Goal: Task Accomplishment & Management: Complete application form

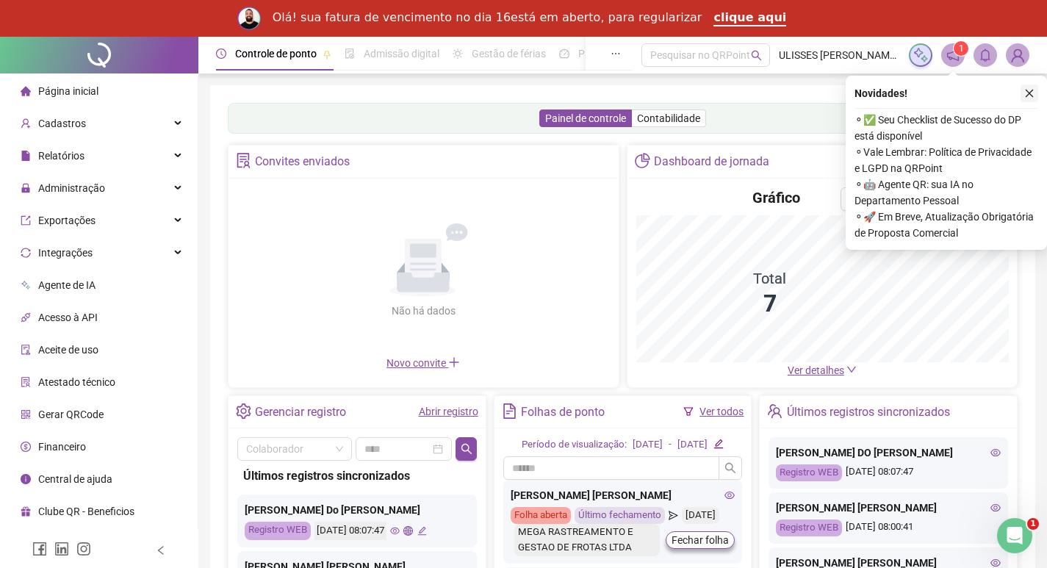
click at [1027, 96] on icon "close" at bounding box center [1030, 94] width 8 height 8
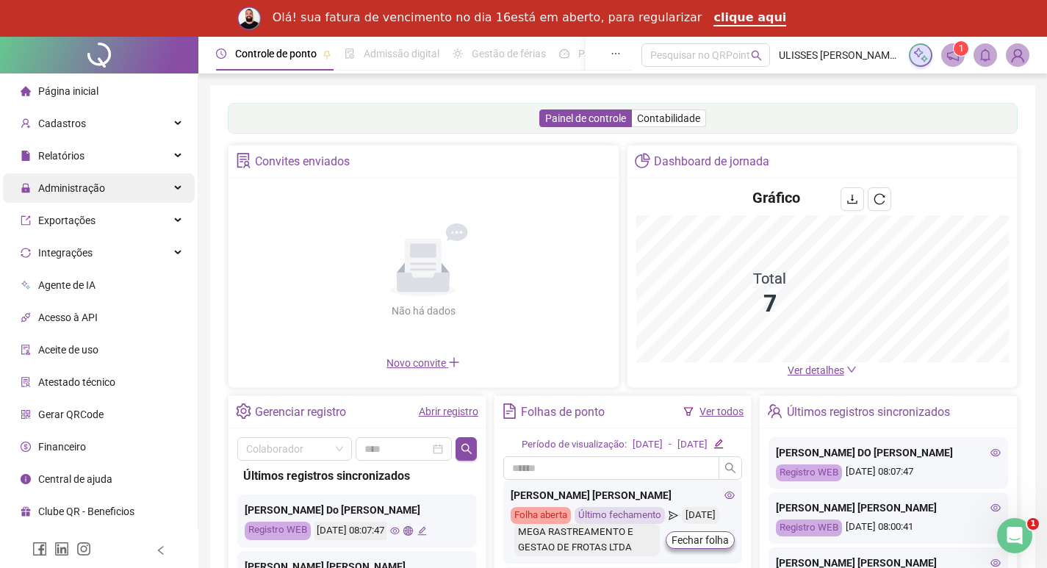
click at [158, 187] on div "Administração" at bounding box center [99, 187] width 192 height 29
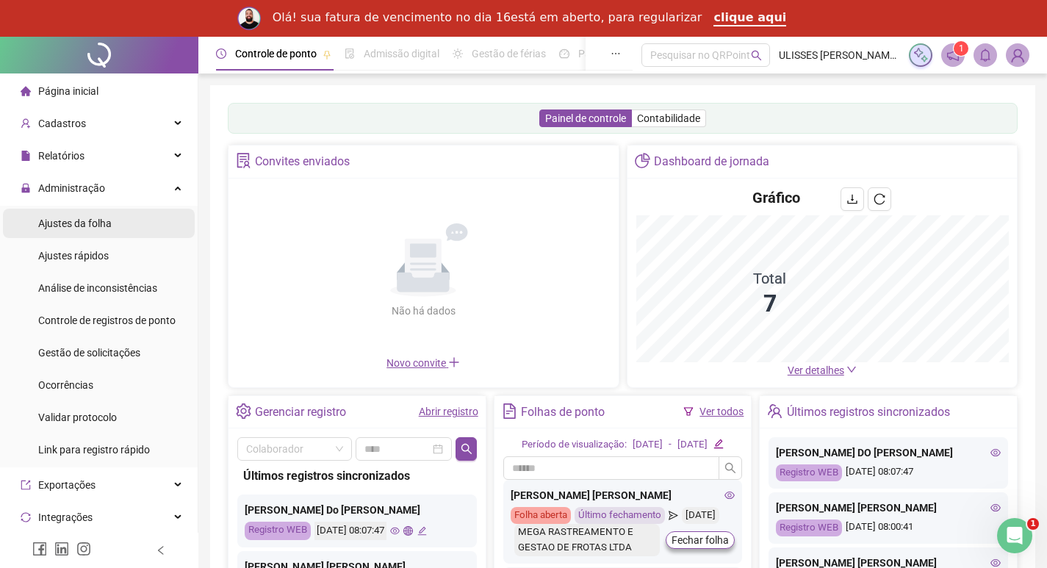
click at [145, 215] on li "Ajustes da folha" at bounding box center [99, 223] width 192 height 29
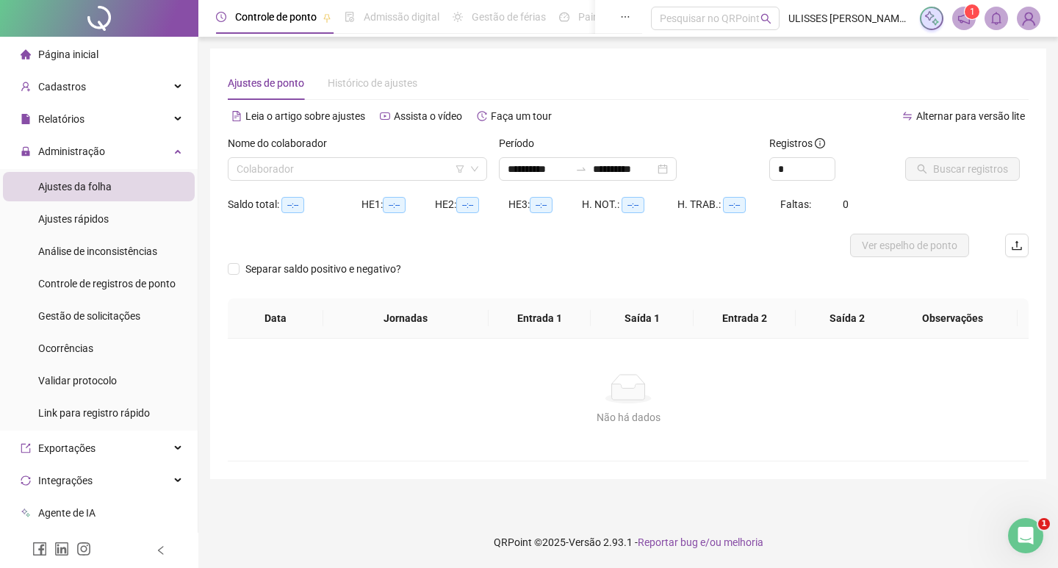
type input "**********"
click at [386, 170] on input "search" at bounding box center [351, 169] width 229 height 22
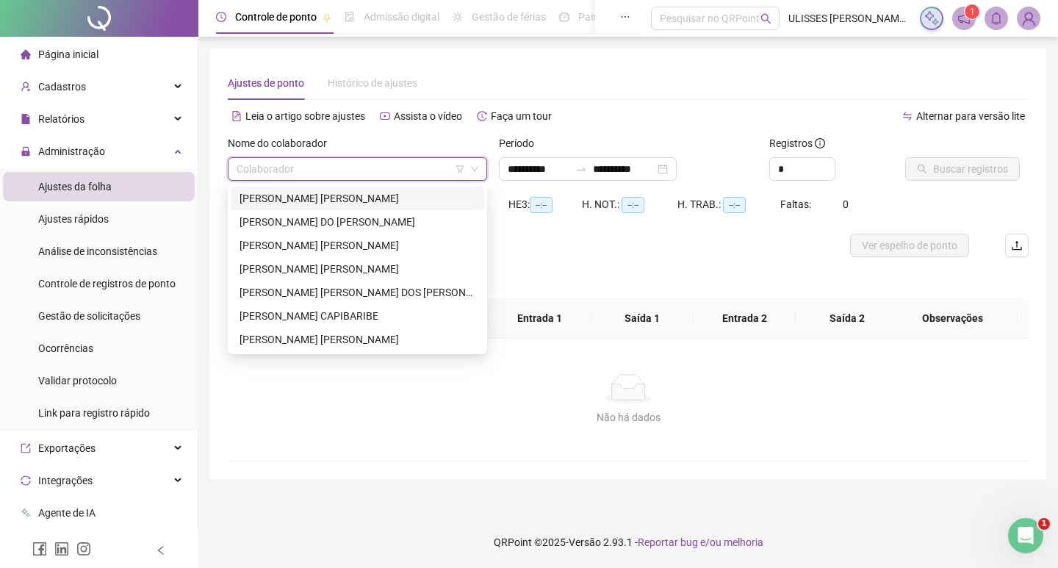
click at [382, 195] on div "[PERSON_NAME] [PERSON_NAME]" at bounding box center [358, 198] width 236 height 16
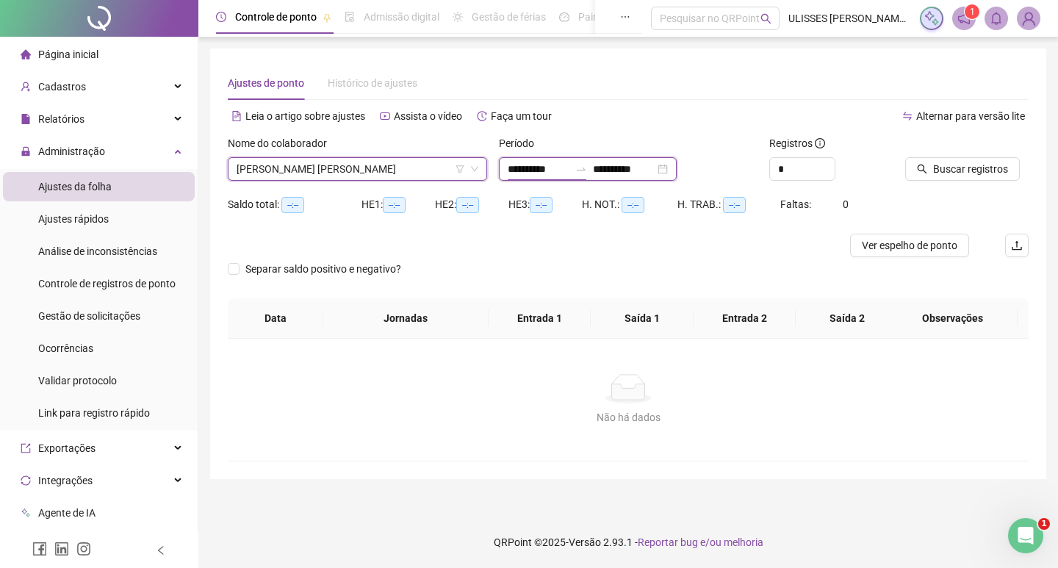
click at [515, 172] on input "**********" at bounding box center [539, 169] width 62 height 16
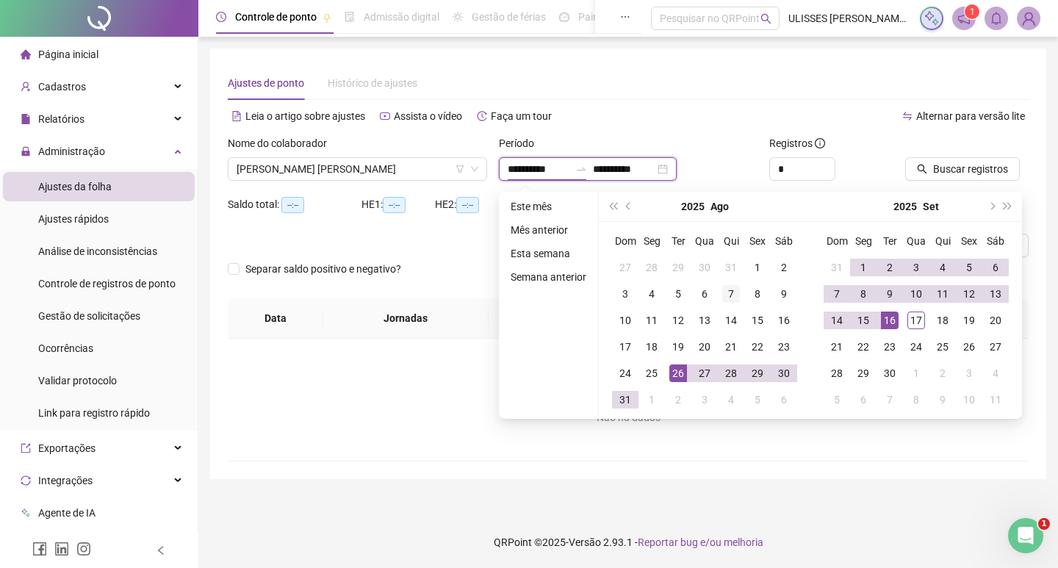
type input "**********"
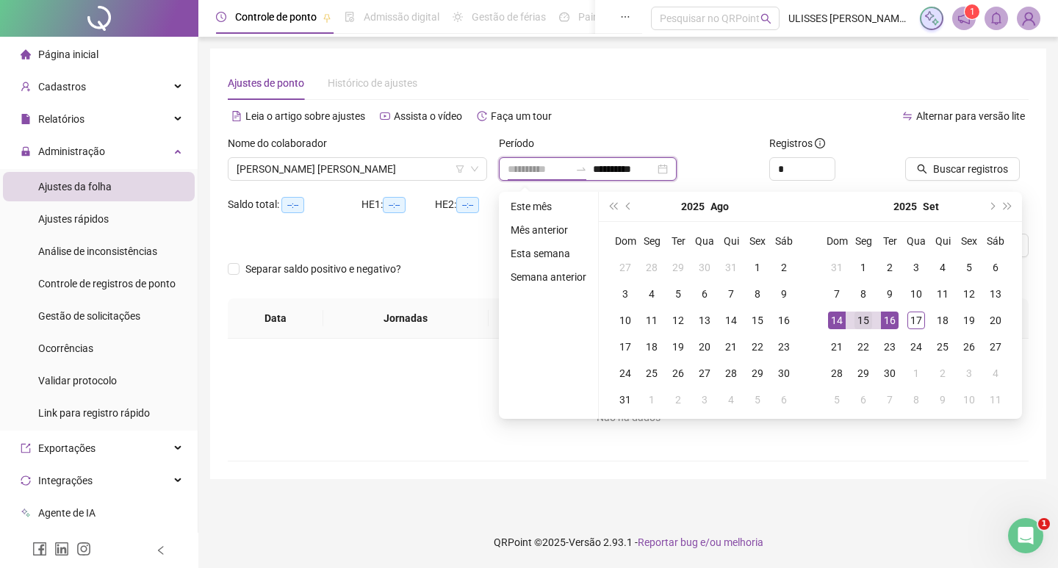
type input "**********"
click at [862, 320] on div "15" at bounding box center [864, 321] width 18 height 18
type input "**********"
click at [913, 319] on div "17" at bounding box center [916, 321] width 18 height 18
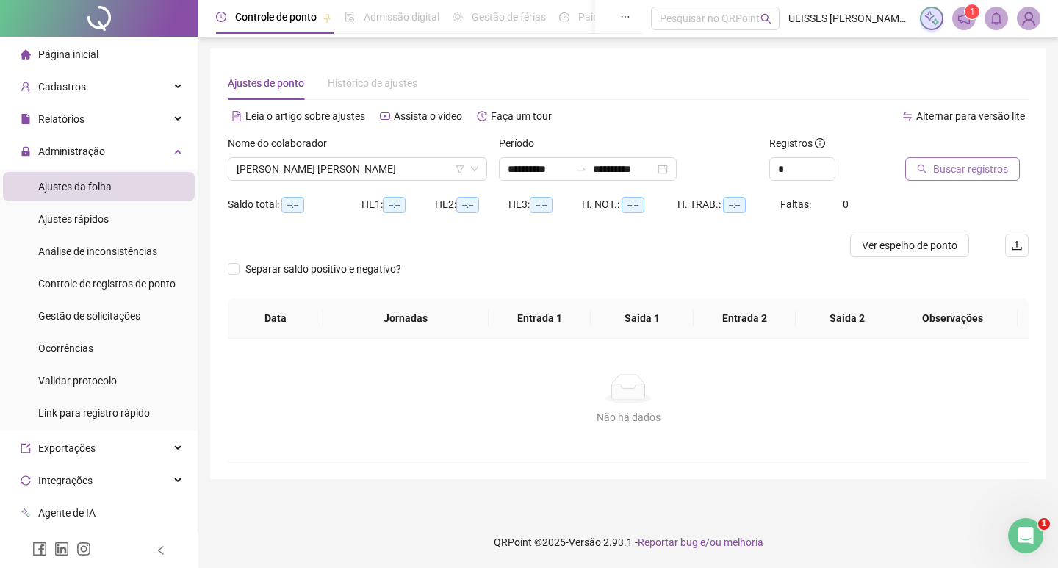
click at [949, 173] on span "Buscar registros" at bounding box center [970, 169] width 75 height 16
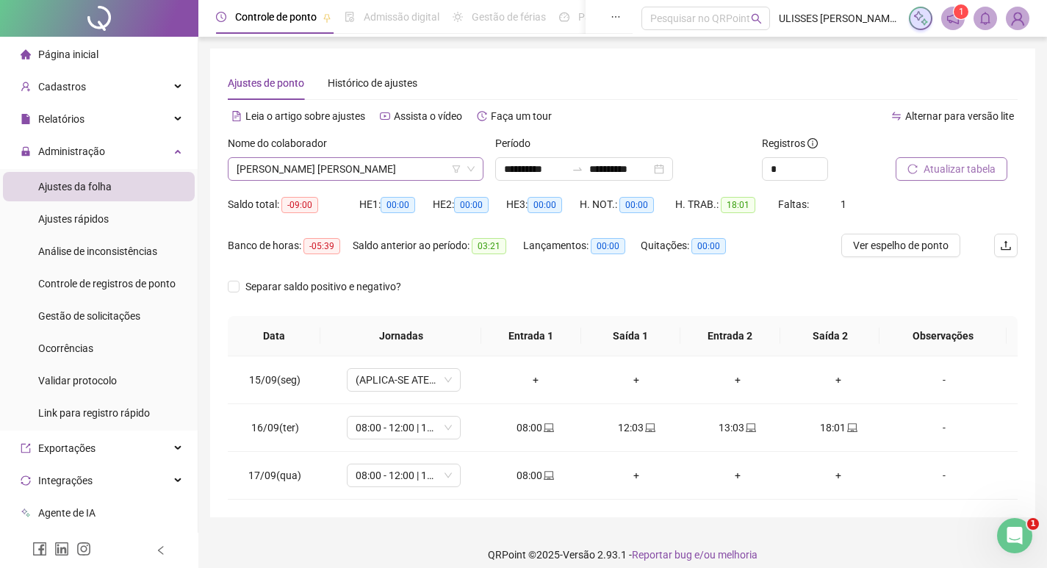
click at [361, 173] on span "[PERSON_NAME] [PERSON_NAME]" at bounding box center [356, 169] width 238 height 22
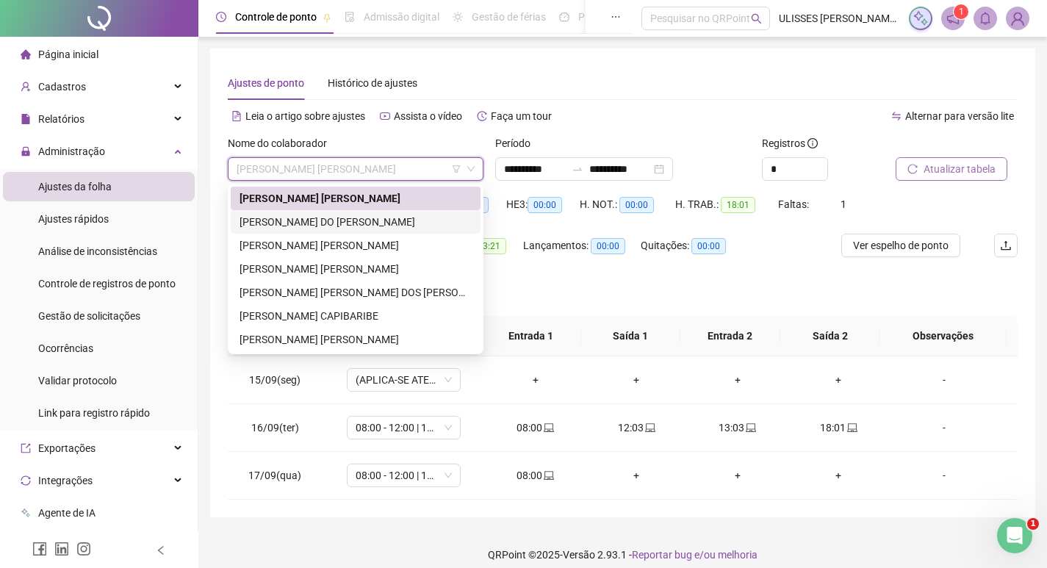
click at [370, 220] on div "[PERSON_NAME] DO [PERSON_NAME]" at bounding box center [356, 222] width 232 height 16
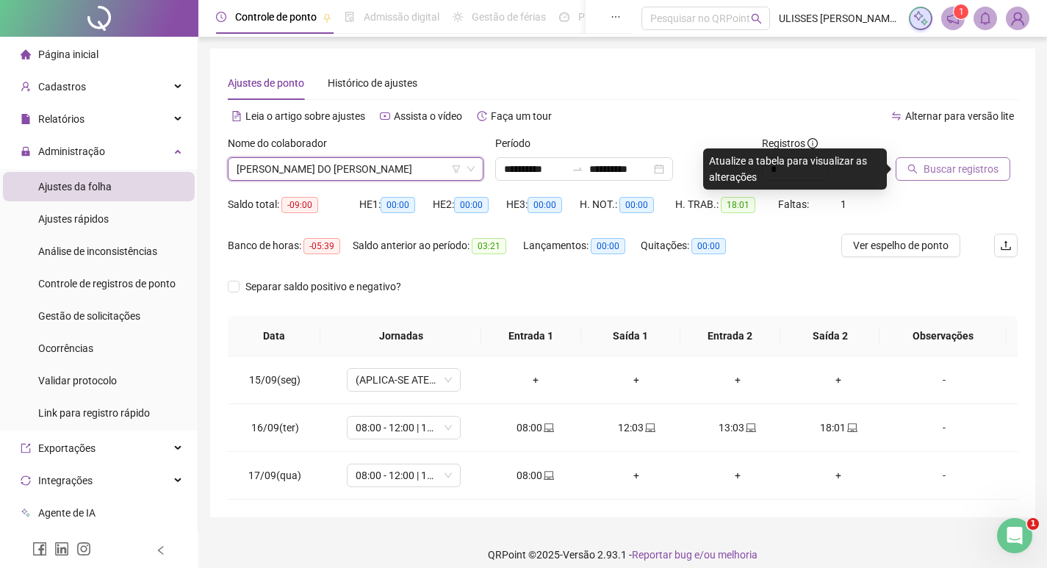
click at [938, 170] on span "Buscar registros" at bounding box center [961, 169] width 75 height 16
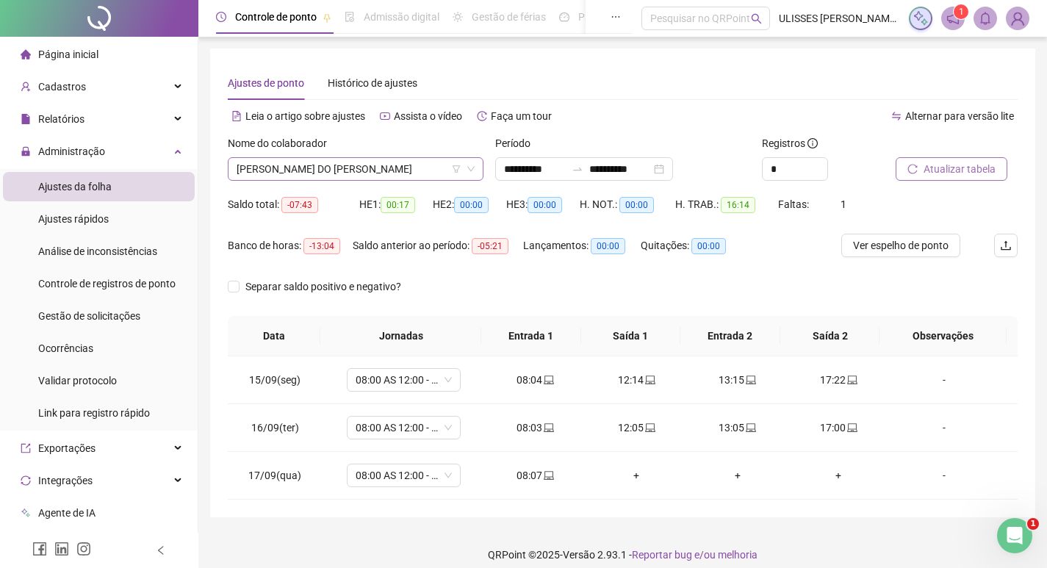
click at [378, 175] on span "[PERSON_NAME] DO [PERSON_NAME]" at bounding box center [356, 169] width 238 height 22
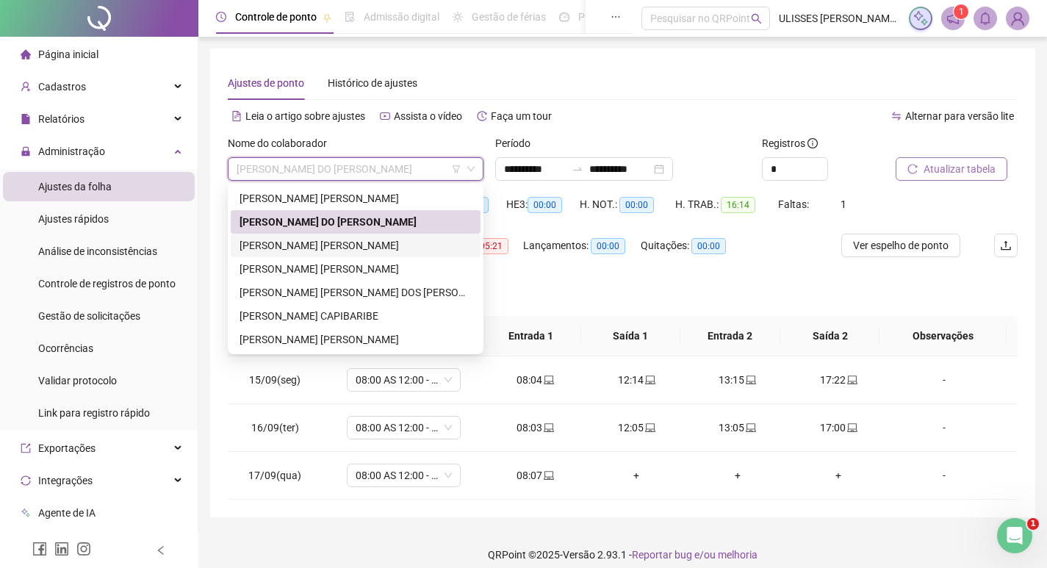
click at [379, 240] on div "[PERSON_NAME] [PERSON_NAME]" at bounding box center [356, 245] width 232 height 16
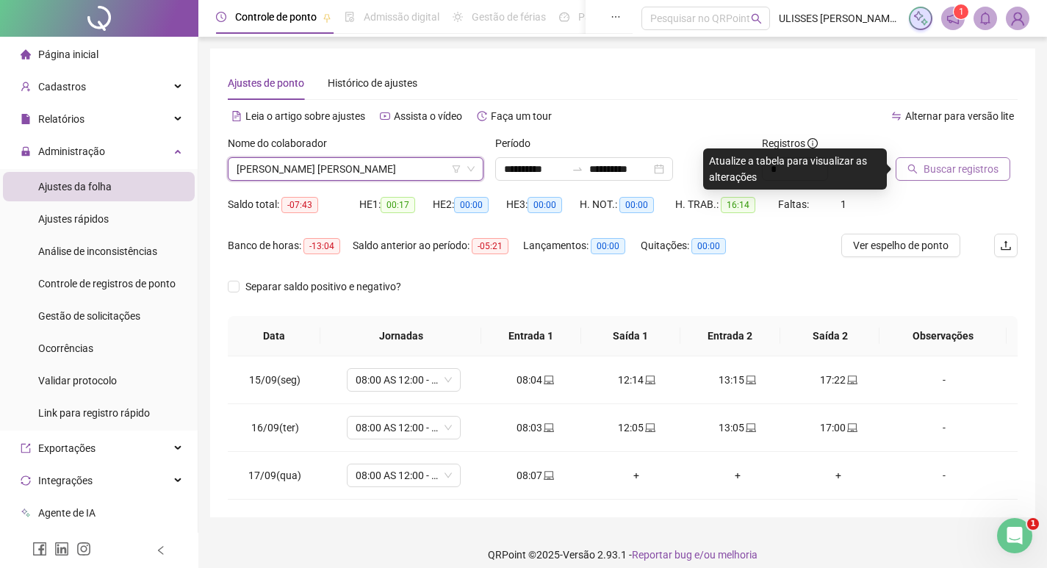
click at [921, 173] on button "Buscar registros" at bounding box center [953, 169] width 115 height 24
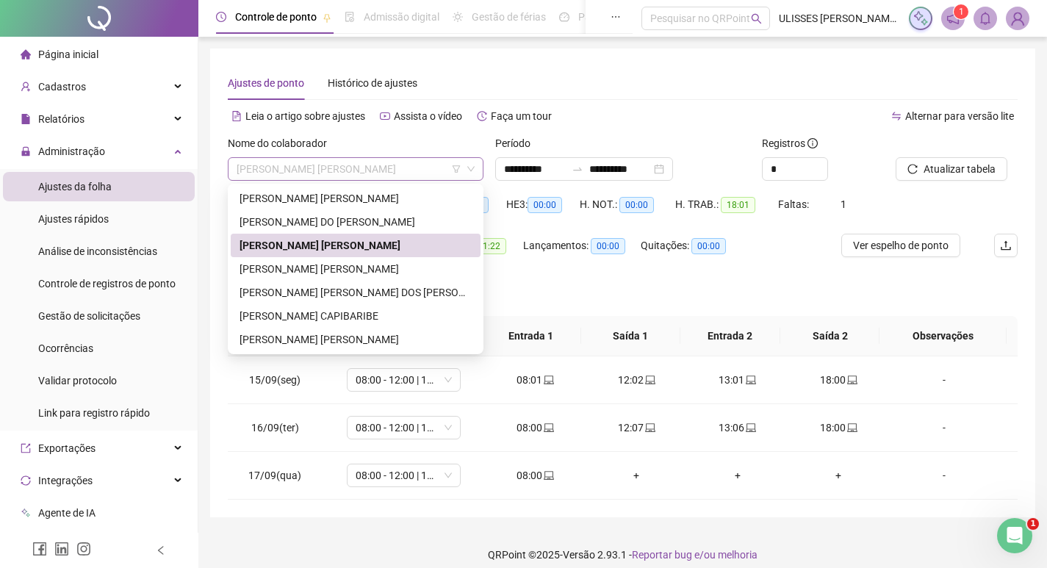
click at [409, 173] on span "[PERSON_NAME] [PERSON_NAME]" at bounding box center [356, 169] width 238 height 22
click at [403, 270] on div "[PERSON_NAME] [PERSON_NAME]" at bounding box center [356, 269] width 232 height 16
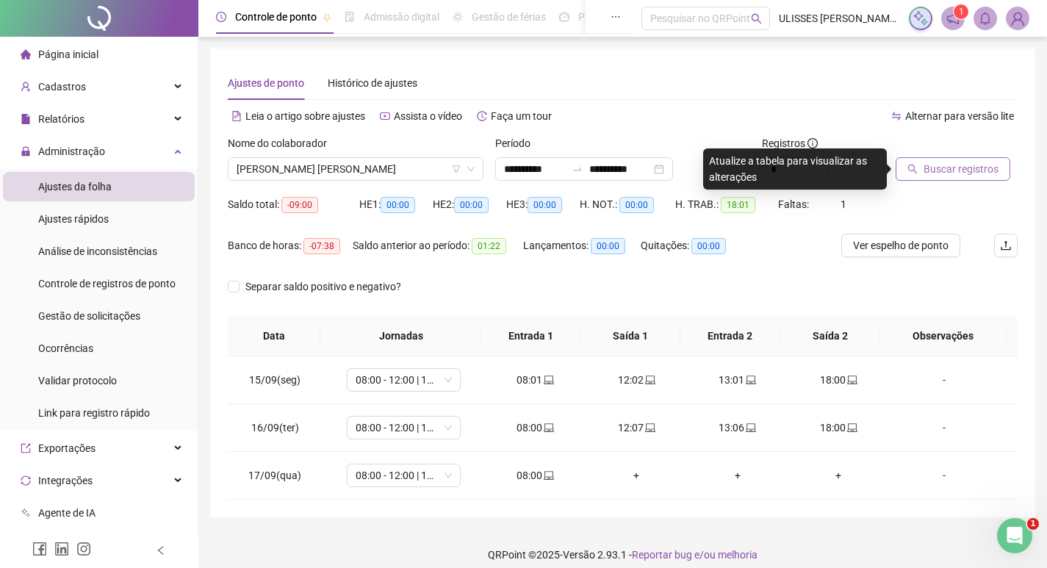
click at [963, 178] on button "Buscar registros" at bounding box center [953, 169] width 115 height 24
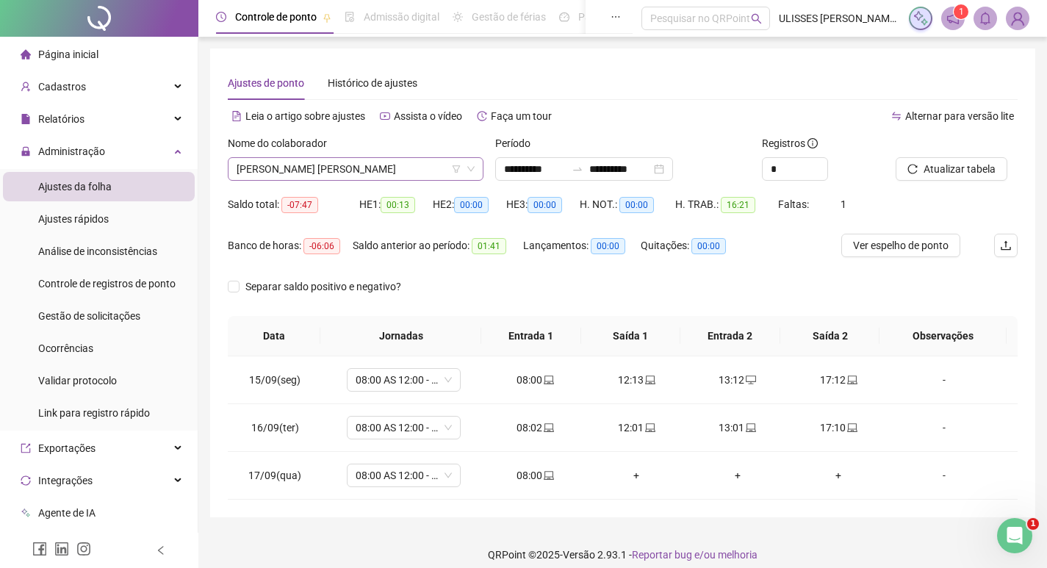
click at [389, 173] on span "[PERSON_NAME] [PERSON_NAME]" at bounding box center [356, 169] width 238 height 22
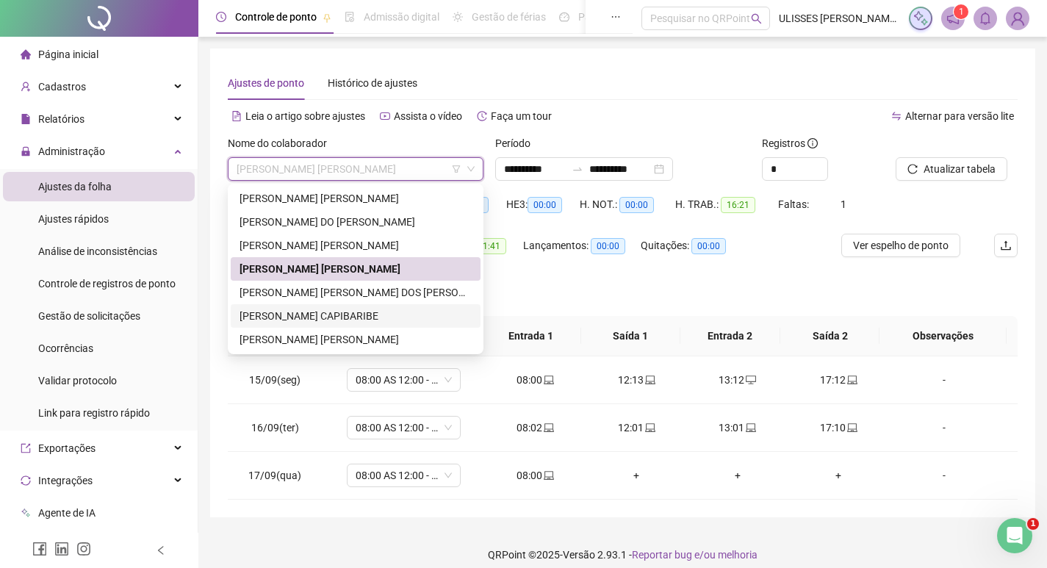
click at [367, 312] on div "[PERSON_NAME] CAPIBARIBE" at bounding box center [356, 316] width 232 height 16
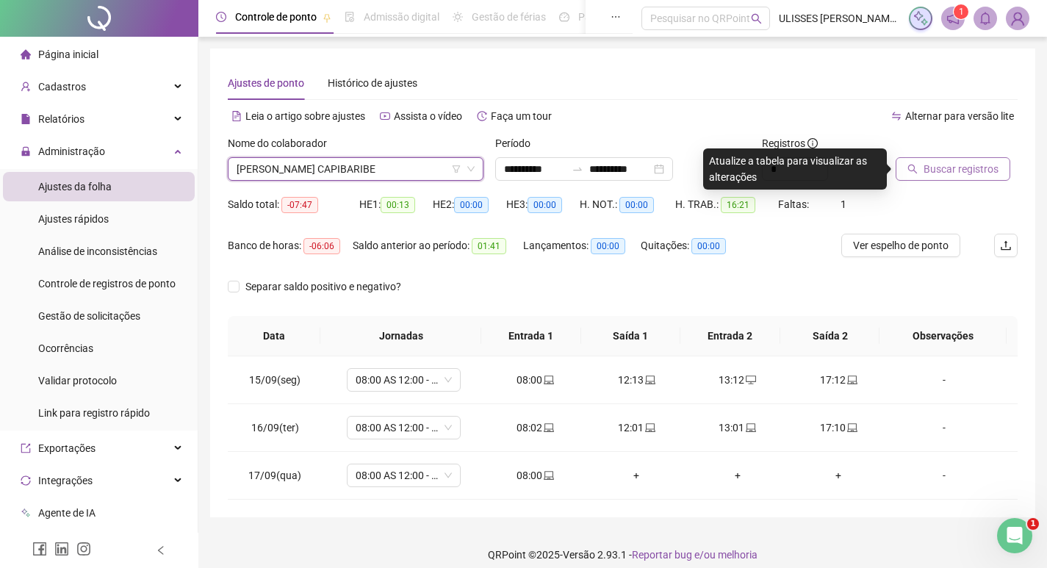
click at [933, 177] on button "Buscar registros" at bounding box center [953, 169] width 115 height 24
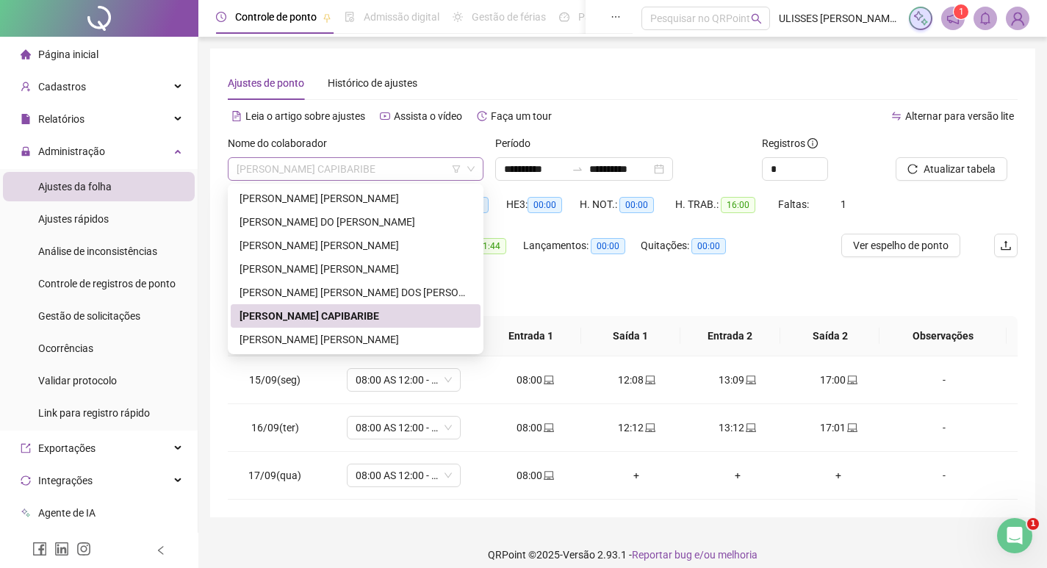
click at [382, 170] on span "[PERSON_NAME] CAPIBARIBE" at bounding box center [356, 169] width 238 height 22
click at [387, 337] on div "[PERSON_NAME] [PERSON_NAME]" at bounding box center [356, 339] width 232 height 16
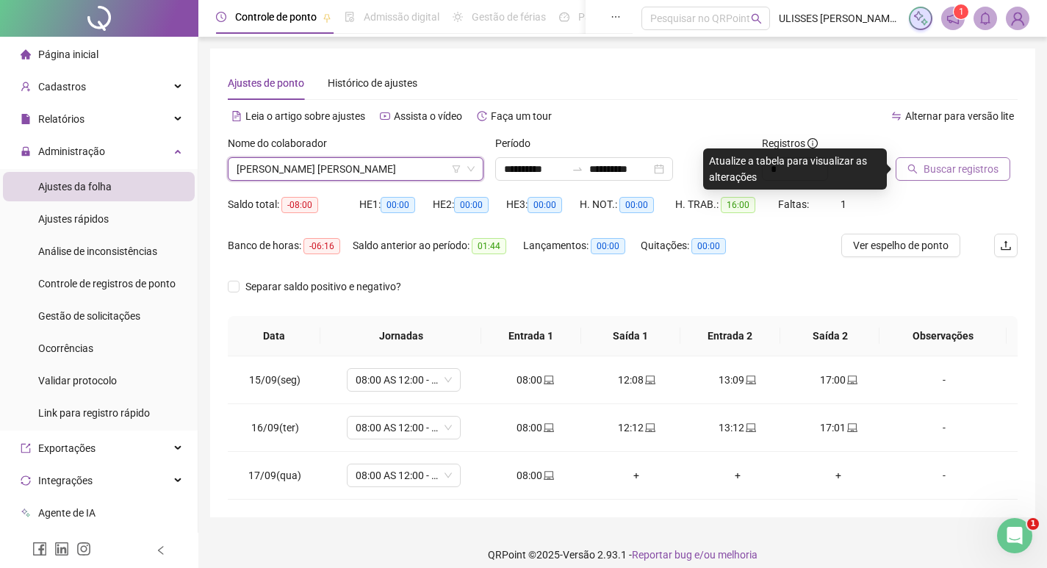
click at [937, 169] on span "Buscar registros" at bounding box center [961, 169] width 75 height 16
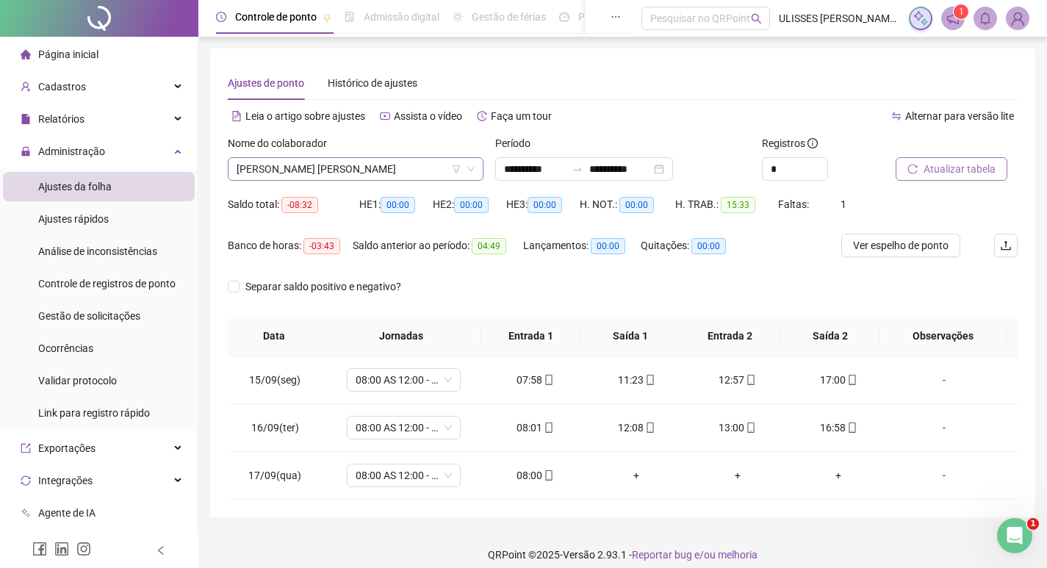
click at [325, 170] on span "[PERSON_NAME] [PERSON_NAME]" at bounding box center [356, 169] width 238 height 22
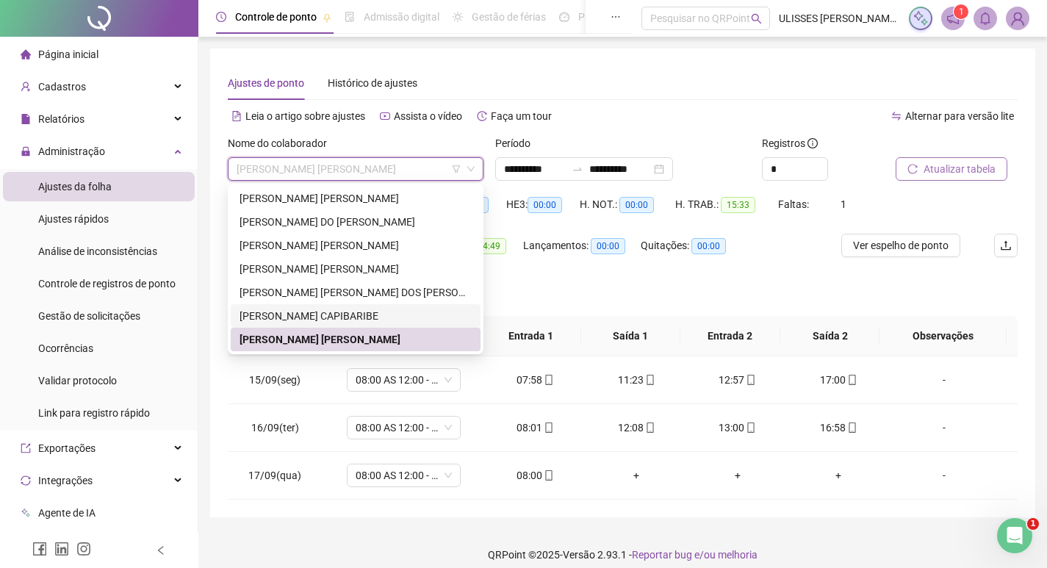
click at [359, 320] on div "[PERSON_NAME] CAPIBARIBE" at bounding box center [356, 316] width 232 height 16
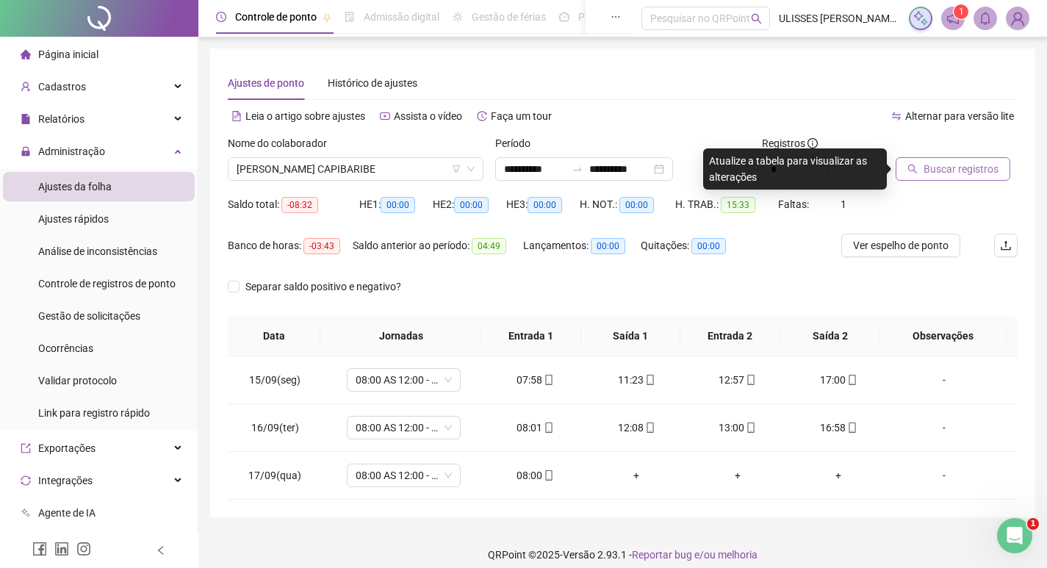
click at [951, 173] on span "Buscar registros" at bounding box center [961, 169] width 75 height 16
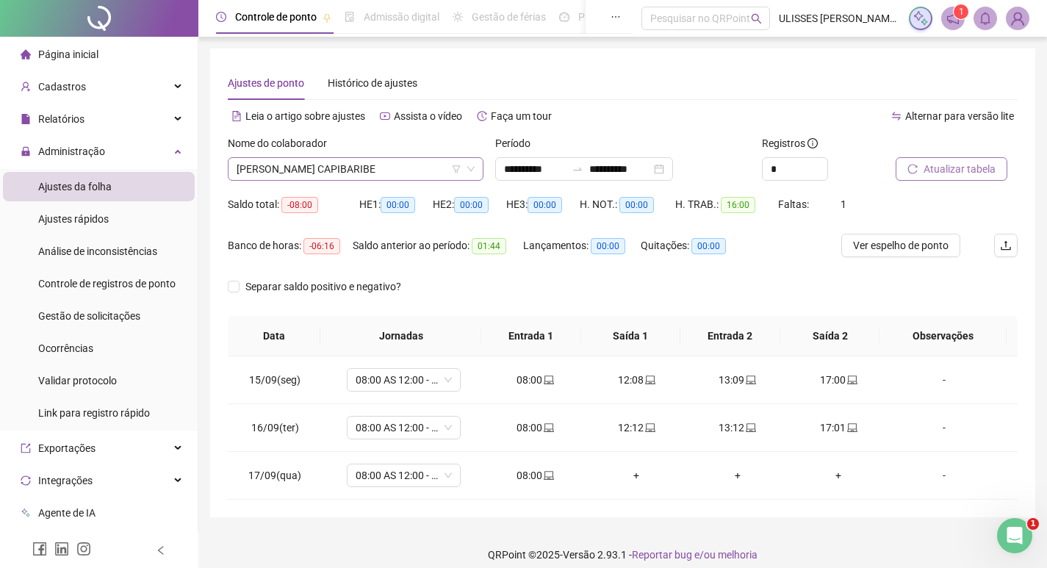
click at [311, 172] on span "[PERSON_NAME] CAPIBARIBE" at bounding box center [356, 169] width 238 height 22
